Goal: Information Seeking & Learning: Learn about a topic

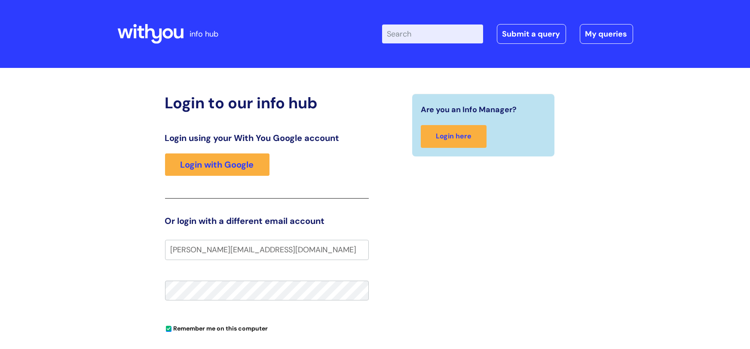
type input "[PERSON_NAME][EMAIL_ADDRESS][DOMAIN_NAME]"
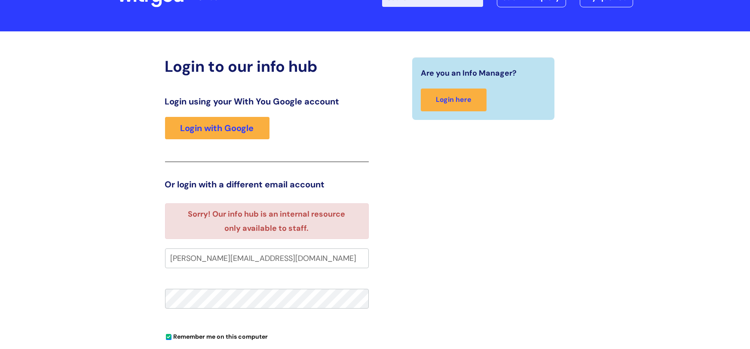
scroll to position [32, 0]
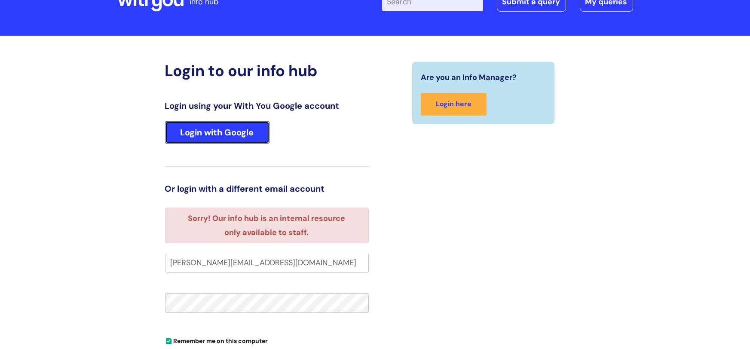
click at [214, 135] on link "Login with Google" at bounding box center [217, 132] width 104 height 22
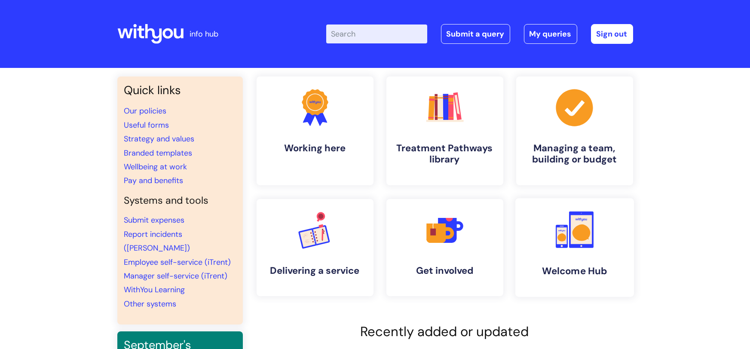
click at [584, 242] on rect at bounding box center [581, 229] width 21 height 29
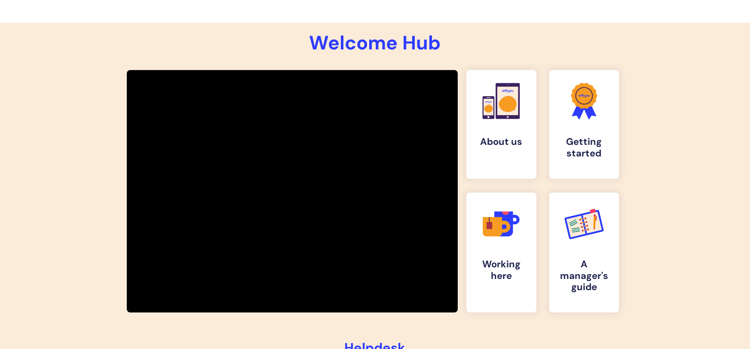
scroll to position [111, 0]
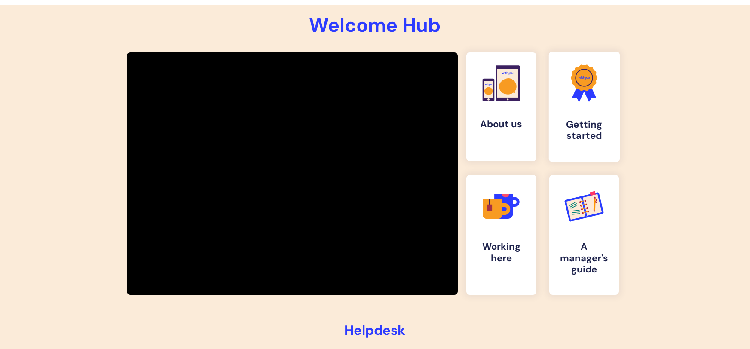
click at [575, 129] on h4 "Getting started" at bounding box center [584, 130] width 57 height 23
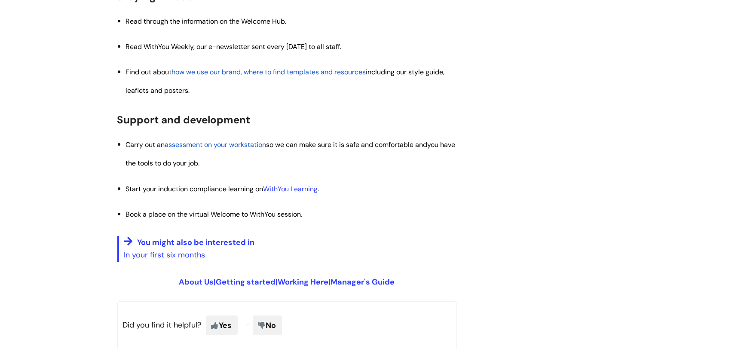
scroll to position [981, 0]
click at [285, 185] on link "WithYou Learning" at bounding box center [291, 187] width 55 height 9
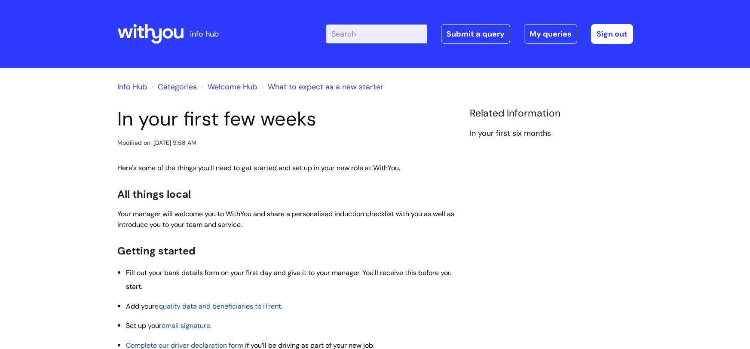
scroll to position [981, 0]
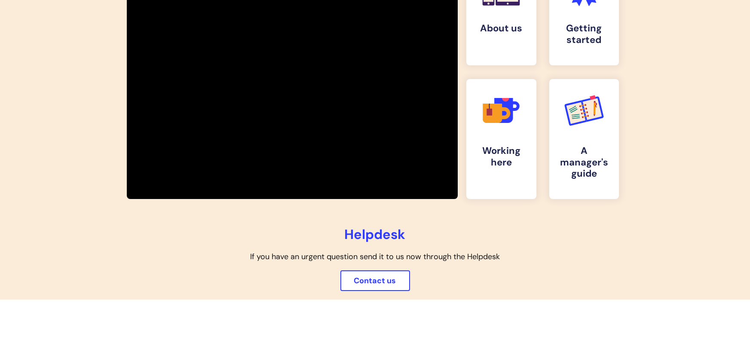
scroll to position [175, 0]
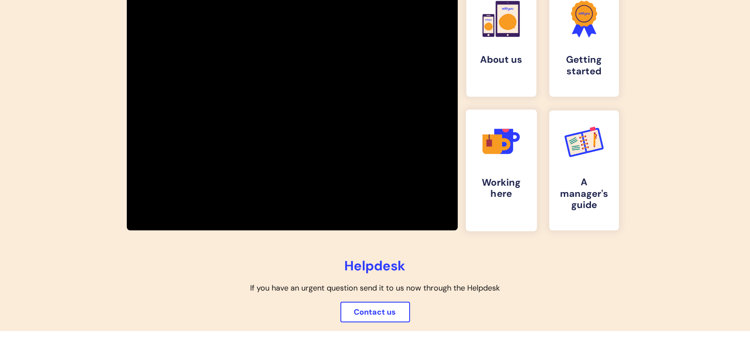
click at [506, 171] on link ".cls-1{fill:#f89b22;}.cls-1,.cls-2,.cls-3,.cls-4,.cls-5{stroke-width:0px;}.cls-…" at bounding box center [501, 171] width 71 height 122
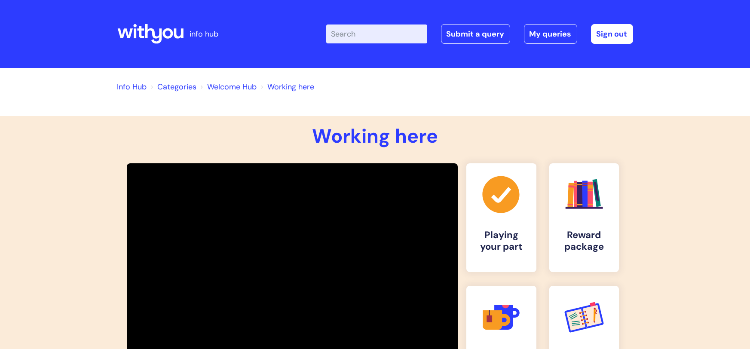
click at [149, 86] on li "Categories" at bounding box center [173, 87] width 48 height 14
click at [131, 86] on link "Info Hub" at bounding box center [132, 87] width 30 height 10
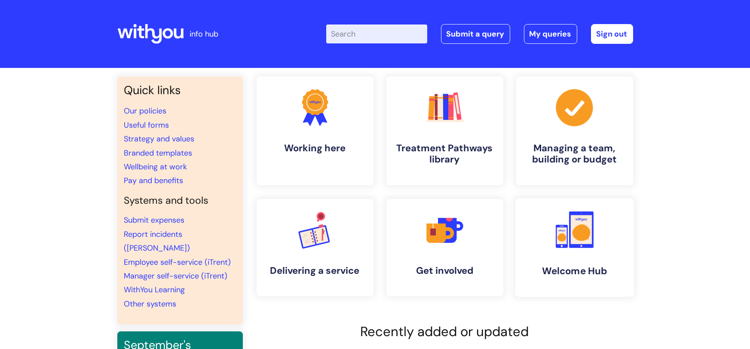
click at [578, 267] on h4 "Welcome Hub" at bounding box center [574, 271] width 105 height 12
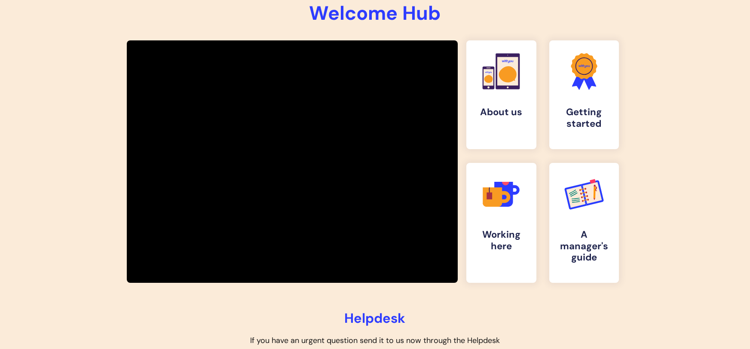
scroll to position [114, 0]
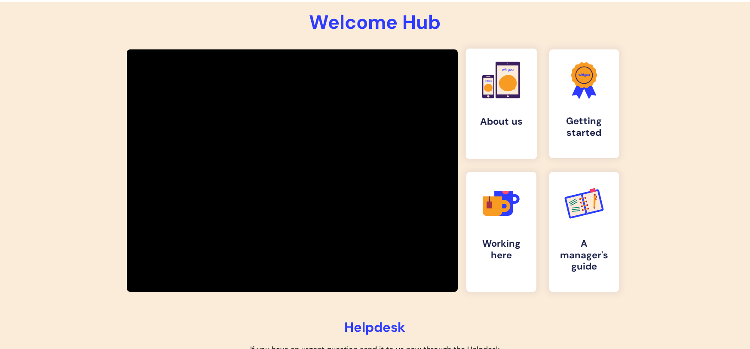
click at [491, 120] on h4 "About us" at bounding box center [501, 122] width 57 height 12
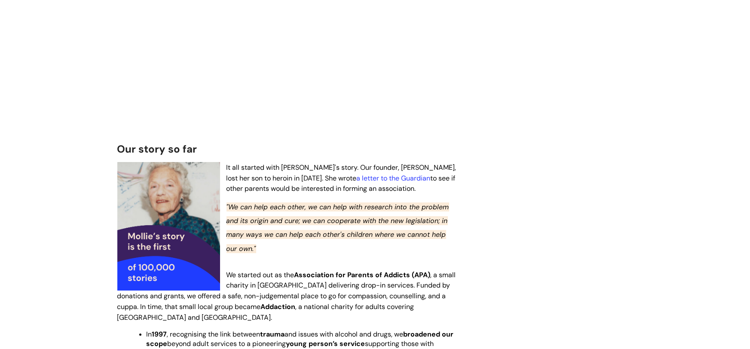
scroll to position [360, 0]
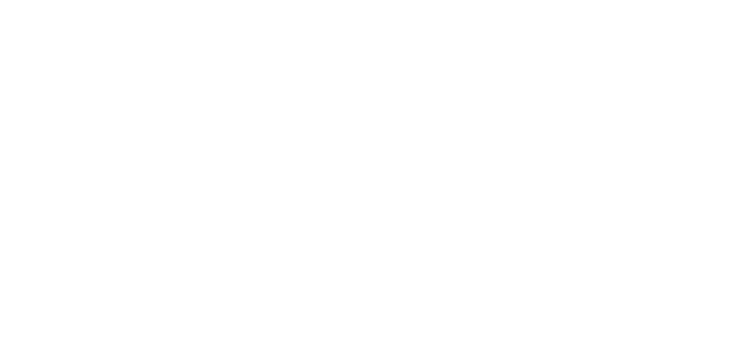
scroll to position [114, 0]
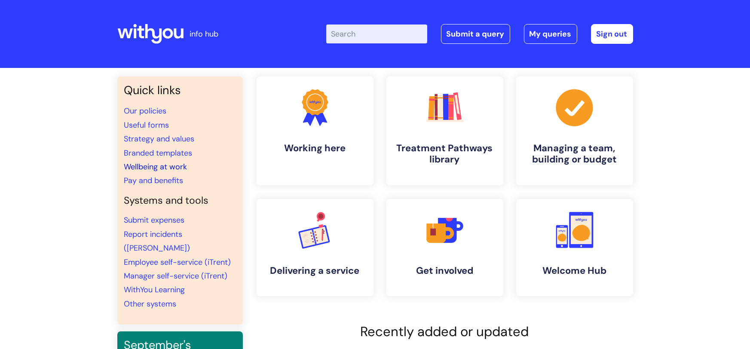
click at [148, 166] on link "Wellbeing at work" at bounding box center [155, 167] width 63 height 10
click at [164, 138] on link "Strategy and values" at bounding box center [159, 139] width 71 height 10
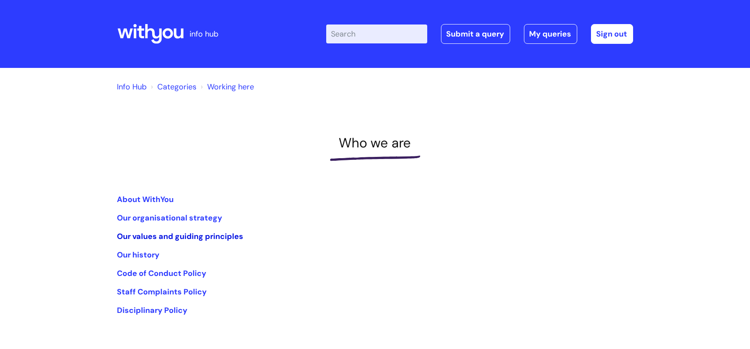
click at [200, 239] on link "Our values and guiding principles" at bounding box center [180, 236] width 126 height 10
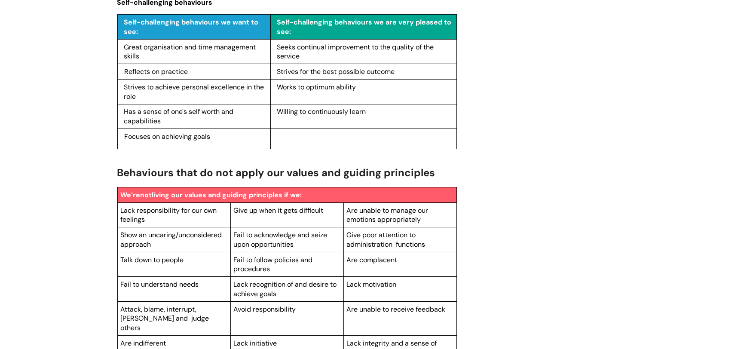
scroll to position [1363, 0]
